Goal: Information Seeking & Learning: Learn about a topic

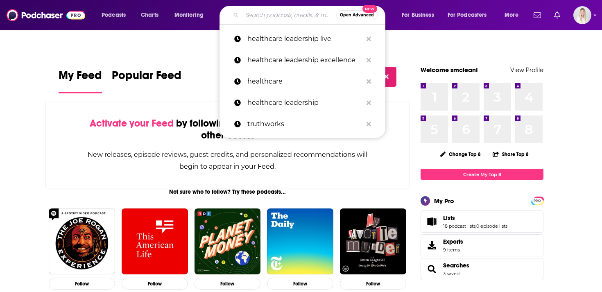
click at [275, 14] on input "Search podcasts, credits, & more..." at bounding box center [289, 15] width 94 height 13
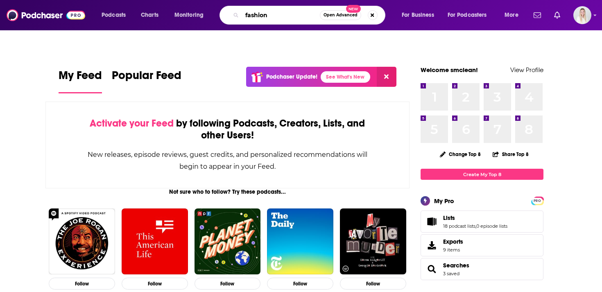
type input "fashion"
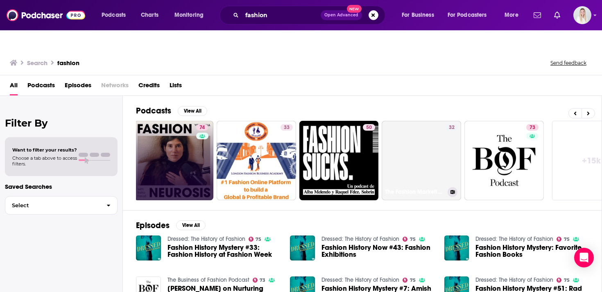
scroll to position [0, 269]
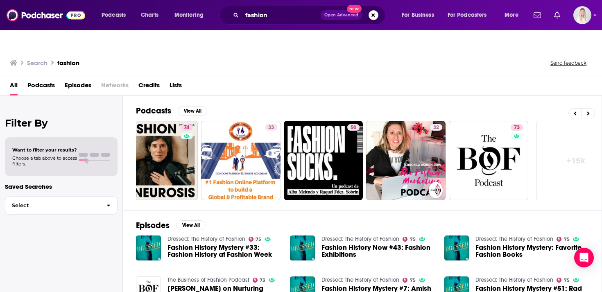
click at [48, 79] on span "Podcasts" at bounding box center [40, 87] width 27 height 17
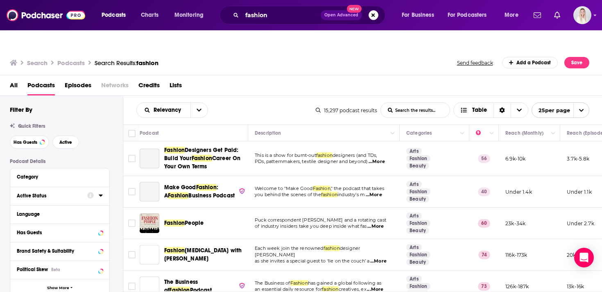
click at [101, 194] on icon at bounding box center [101, 195] width 4 height 2
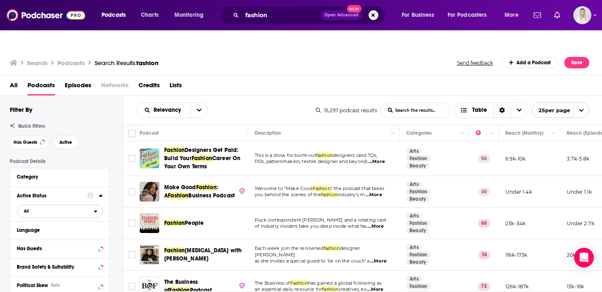
click at [28, 209] on span "All" at bounding box center [26, 211] width 5 height 5
click at [61, 236] on span "Active" at bounding box center [43, 238] width 44 height 5
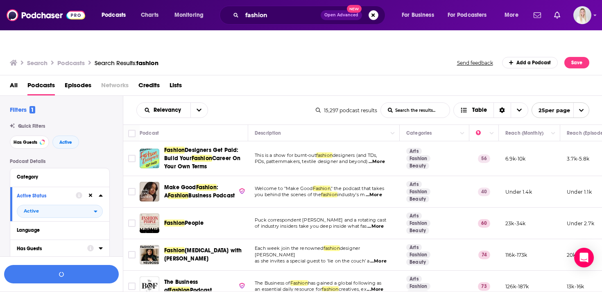
click at [100, 247] on icon at bounding box center [101, 248] width 4 height 2
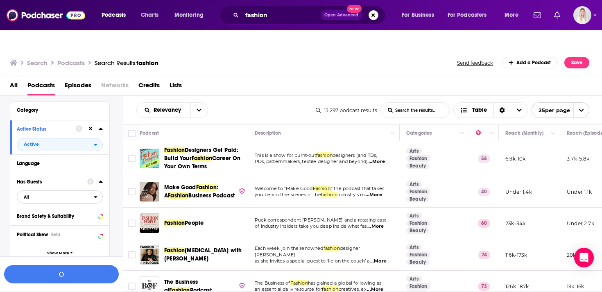
click at [25, 195] on span "All" at bounding box center [26, 197] width 5 height 5
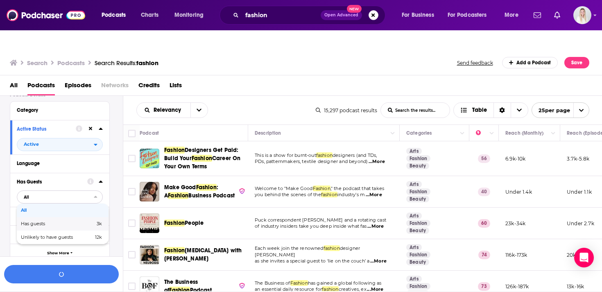
click at [52, 221] on span "Has guests" at bounding box center [45, 223] width 49 height 5
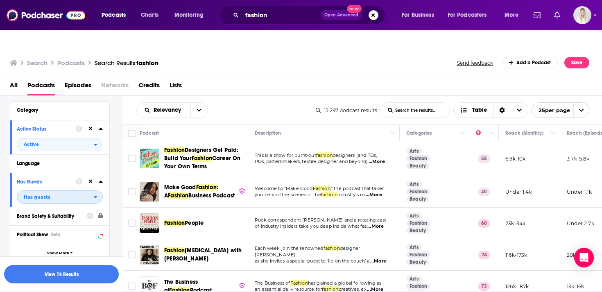
scroll to position [86, 0]
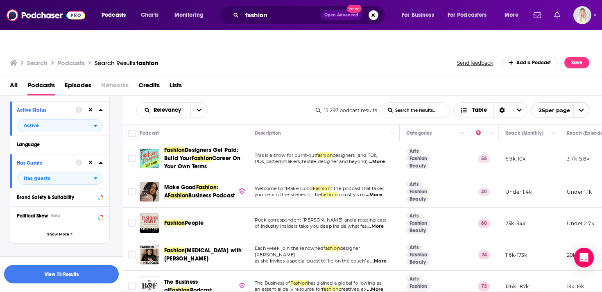
click at [77, 269] on button "View 1k Results" at bounding box center [61, 274] width 115 height 18
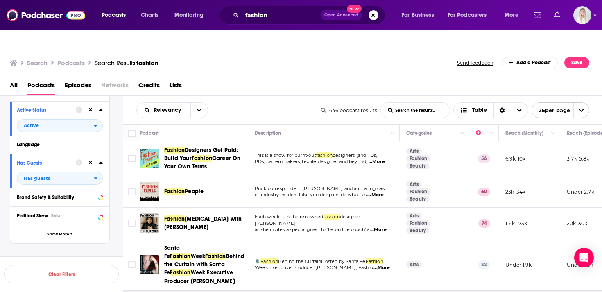
click at [375, 192] on span "...More" at bounding box center [375, 195] width 16 height 7
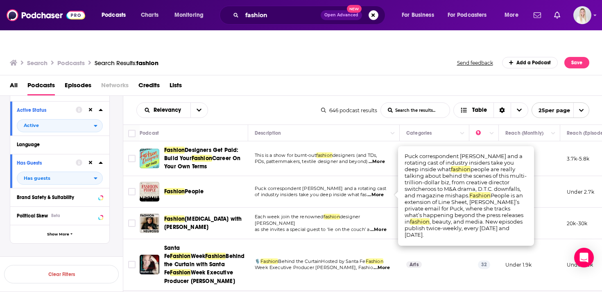
click at [338, 192] on span "of industry insiders take you deep inside what fas" at bounding box center [311, 195] width 112 height 6
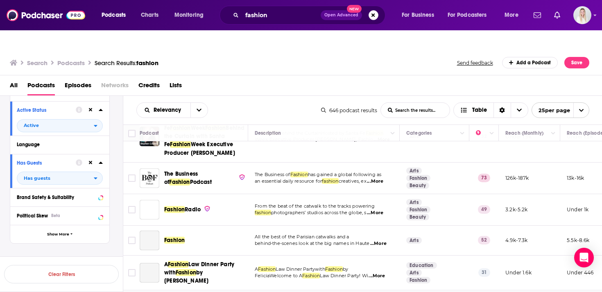
scroll to position [131, 0]
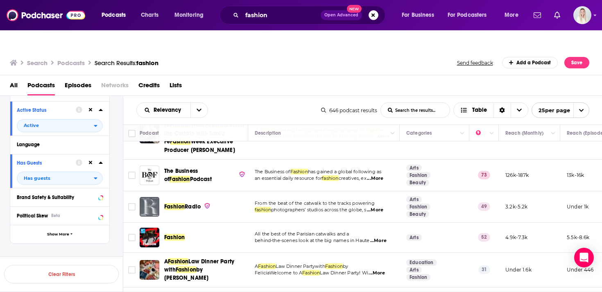
click at [376, 207] on span "...More" at bounding box center [375, 210] width 16 height 7
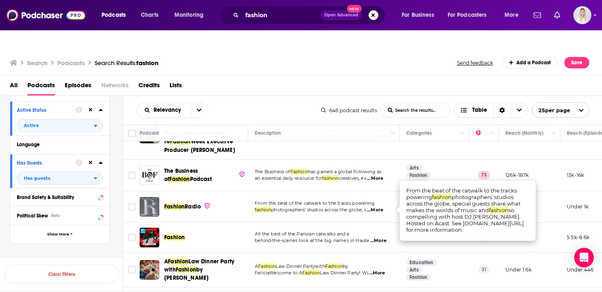
click at [333, 200] on span "From the beat of the catwalk to the tracks powering" at bounding box center [315, 203] width 120 height 6
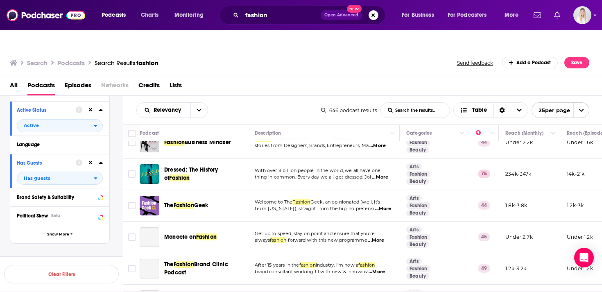
scroll to position [357, 0]
